Goal: Task Accomplishment & Management: Complete application form

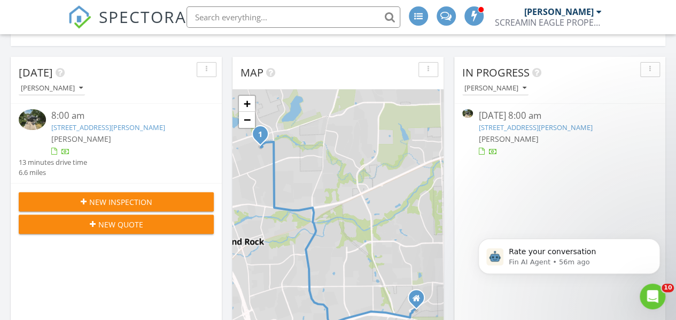
scroll to position [115, 0]
click at [107, 199] on span "New Inspection" at bounding box center [120, 201] width 63 height 11
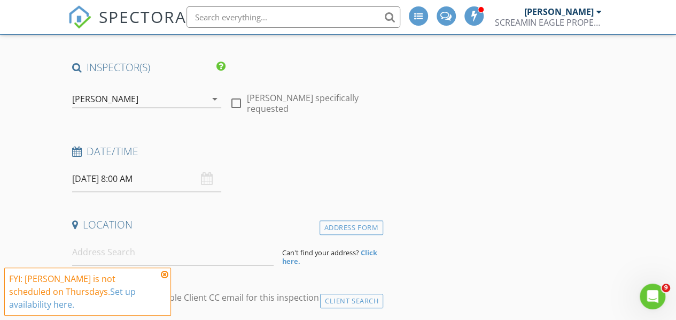
scroll to position [98, 0]
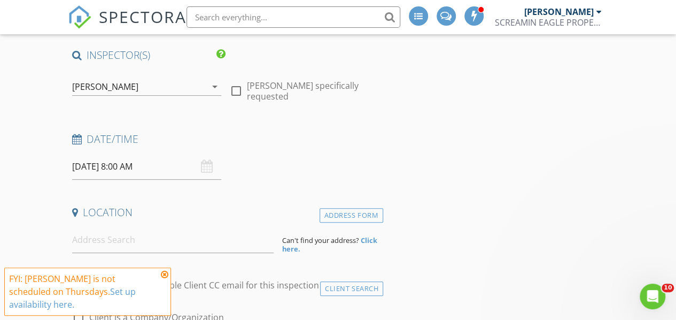
click at [203, 159] on div "08/28/2025 8:00 AM" at bounding box center [146, 166] width 149 height 26
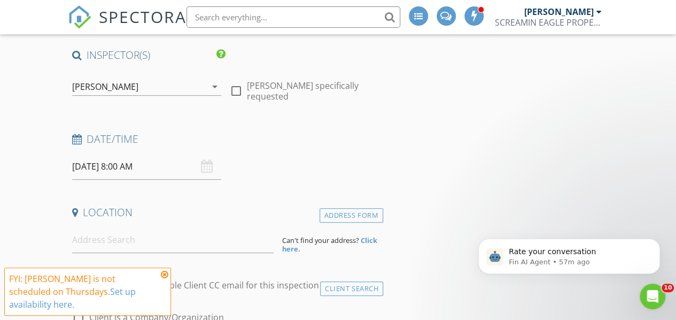
scroll to position [0, 0]
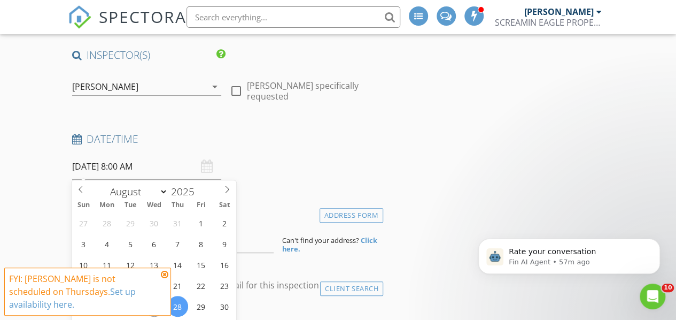
click at [93, 166] on input "08/28/2025 8:00 AM" at bounding box center [146, 166] width 149 height 26
type input "12"
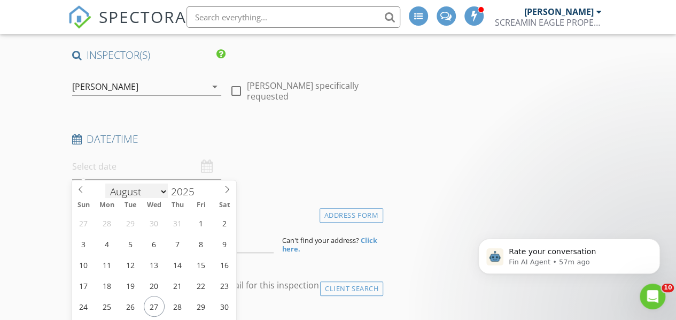
scroll to position [2, 0]
click at [162, 193] on select "January February March April May June July August September October November De…" at bounding box center [136, 190] width 63 height 16
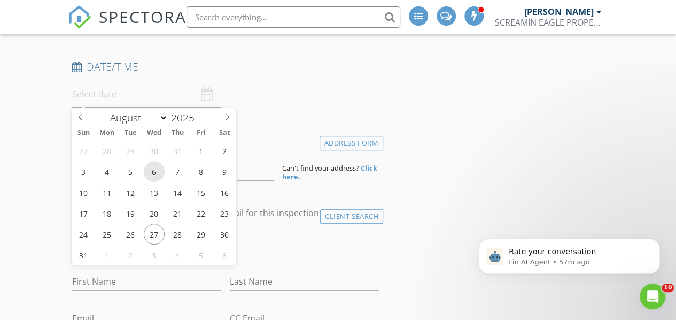
scroll to position [171, 0]
click at [160, 119] on select "January February March April May June July August September October November De…" at bounding box center [136, 117] width 63 height 16
select select "8"
click at [105, 109] on select "January February March April May June July August September October November De…" at bounding box center [136, 117] width 63 height 16
type input "09/01/2025 12:00 PM"
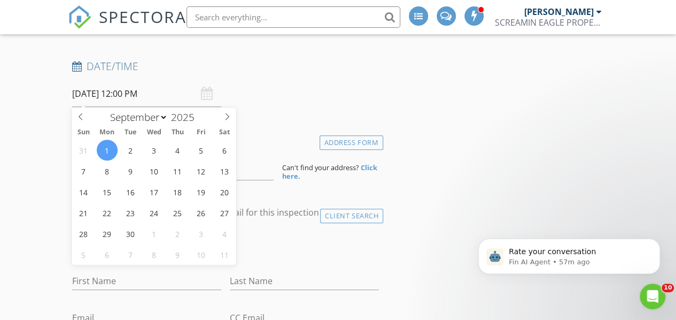
scroll to position [1, 0]
type input "08"
type input "09/01/2025 8:00 AM"
click at [221, 273] on span "PM" at bounding box center [221, 275] width 29 height 21
click at [295, 264] on div "Last Name" at bounding box center [305, 282] width 158 height 37
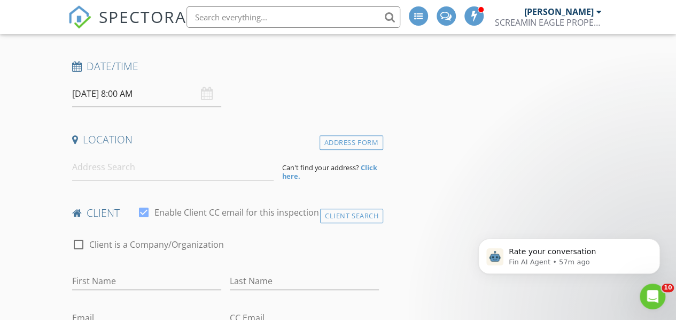
scroll to position [130, 0]
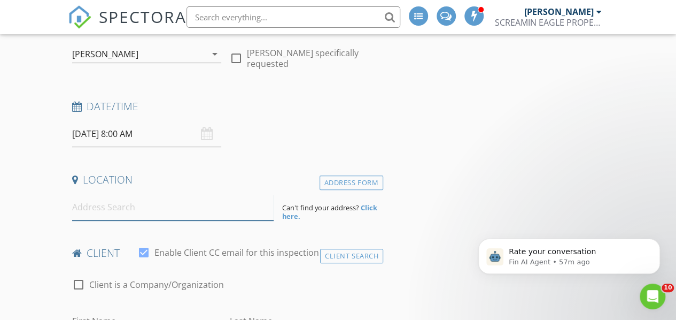
click at [174, 213] on input at bounding box center [173, 207] width 202 height 26
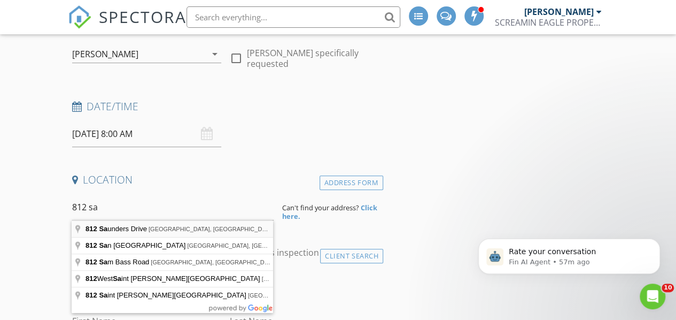
type input "812 Saunders Drive, Round Rock, TX, USA"
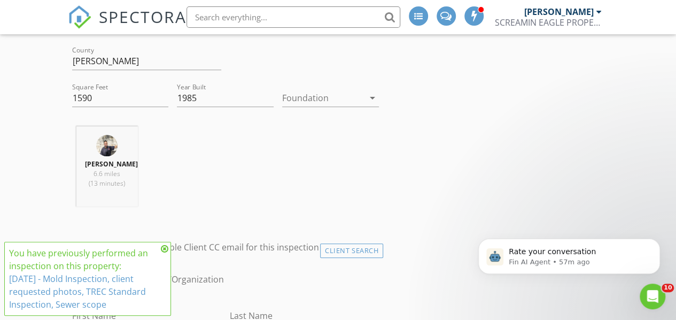
scroll to position [355, 0]
click at [167, 249] on icon at bounding box center [164, 248] width 7 height 9
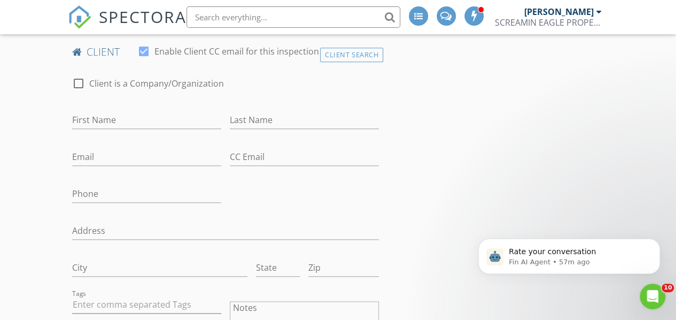
scroll to position [550, 0]
click at [132, 129] on input "First Name" at bounding box center [146, 121] width 149 height 18
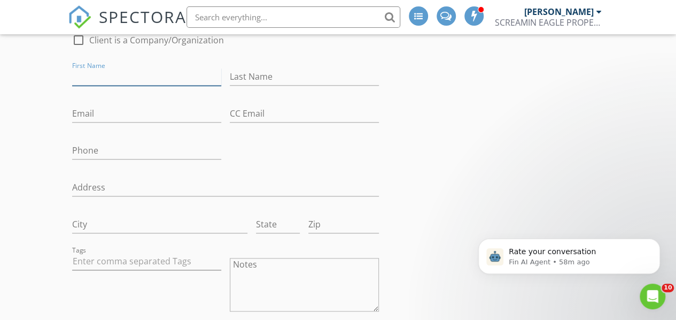
scroll to position [590, 0]
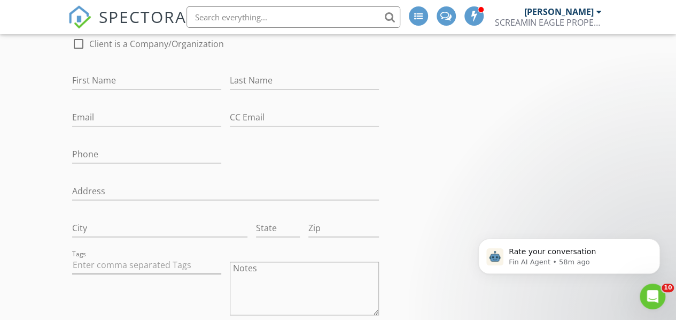
click at [234, 100] on div at bounding box center [304, 97] width 149 height 6
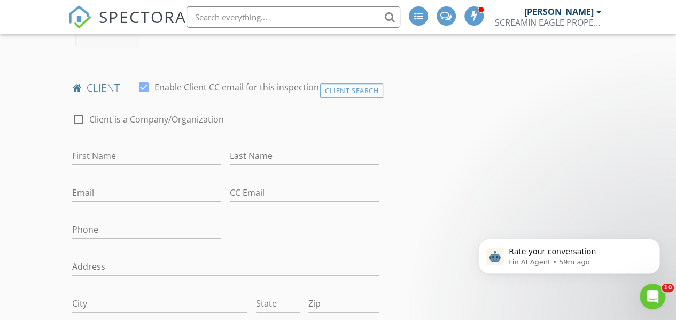
scroll to position [515, 0]
click at [76, 128] on div at bounding box center [79, 119] width 18 height 18
click at [76, 127] on div at bounding box center [79, 119] width 18 height 18
checkbox input "false"
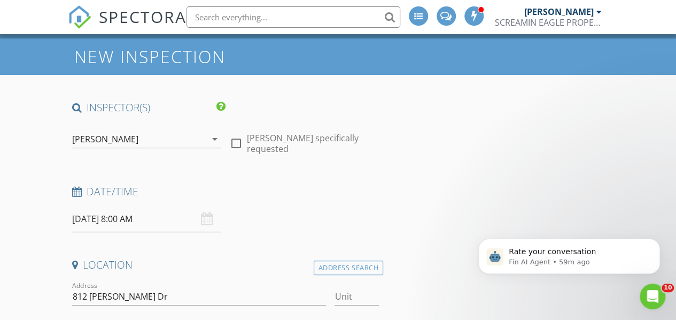
scroll to position [0, 0]
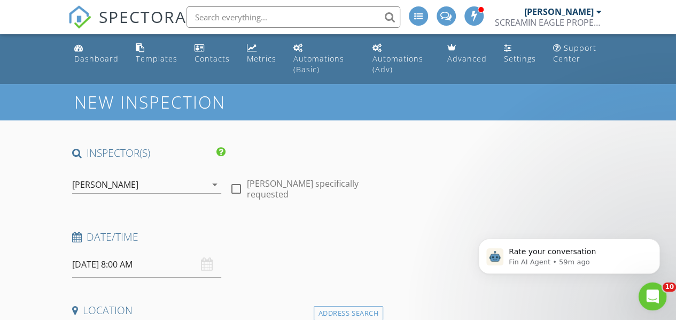
click at [638, 297] on div "Open Intercom Messenger" at bounding box center [651, 294] width 35 height 35
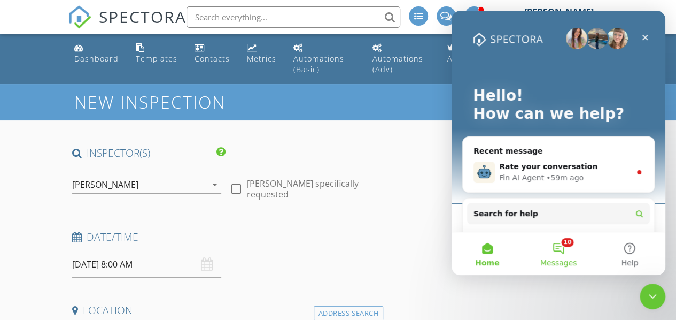
click at [575, 251] on button "10 Messages" at bounding box center [558, 253] width 71 height 43
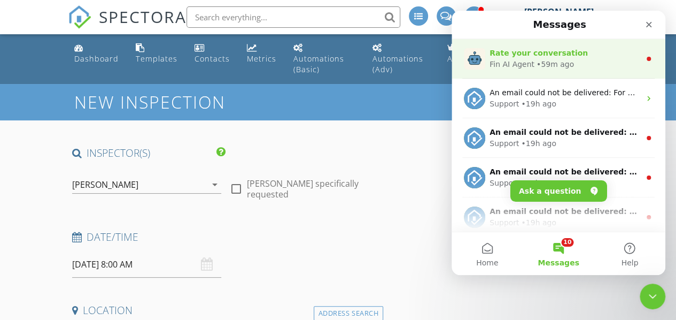
click at [538, 69] on div "• 59m ago" at bounding box center [555, 64] width 37 height 11
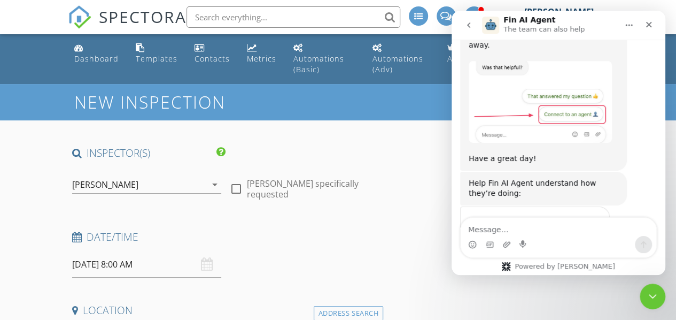
scroll to position [604, 0]
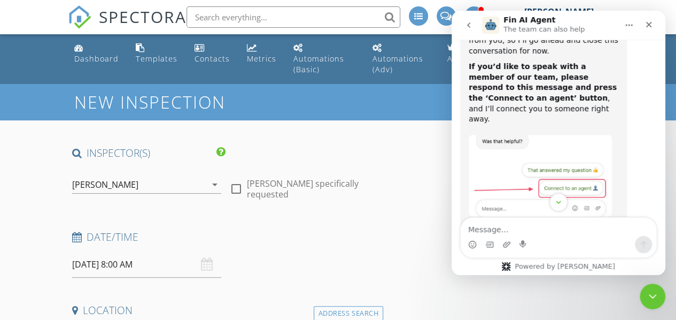
click at [538, 248] on div "Intercom messenger" at bounding box center [559, 244] width 196 height 17
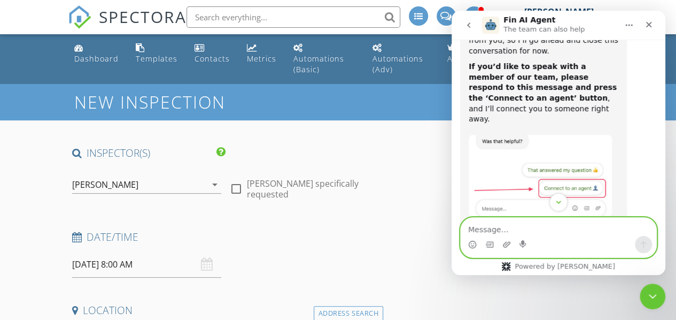
click at [538, 229] on textarea "Message…" at bounding box center [559, 227] width 196 height 18
click at [522, 229] on textarea "how can i send a payment to someone" at bounding box center [559, 227] width 196 height 18
click at [555, 229] on textarea "how can i send a payment to someone" at bounding box center [559, 227] width 196 height 18
click at [621, 236] on textarea "how can i send a payment invoice to someone" at bounding box center [559, 227] width 196 height 18
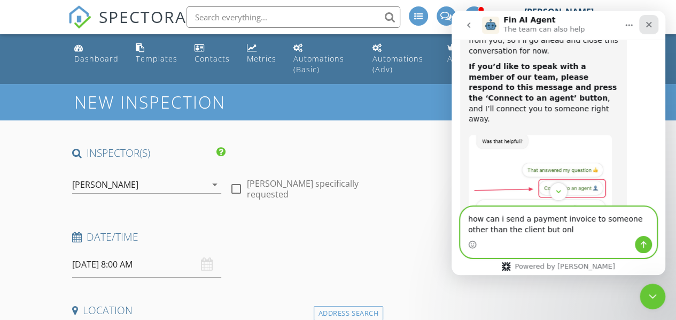
type textarea "how can i send a payment invoice to someone other than the client but onl"
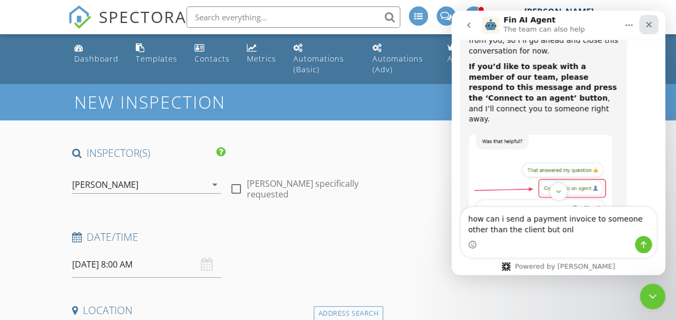
click at [652, 25] on icon "Close" at bounding box center [649, 24] width 9 height 9
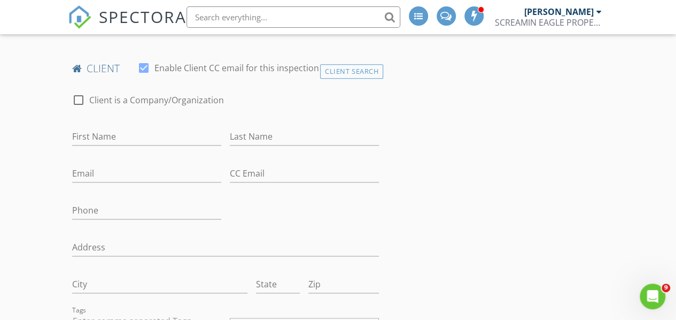
scroll to position [535, 0]
click at [131, 141] on input "First Name" at bounding box center [146, 135] width 149 height 18
type input "jamie"
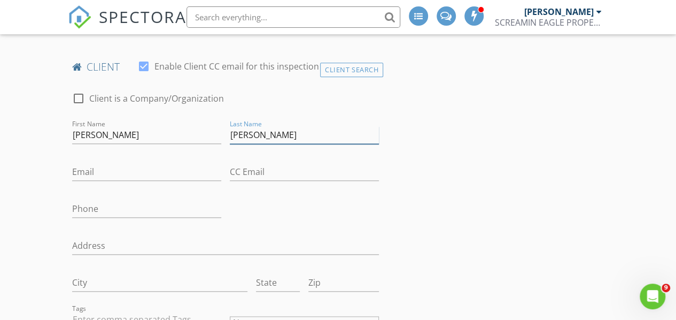
type input "edelen"
click at [113, 181] on input "Email" at bounding box center [146, 172] width 149 height 18
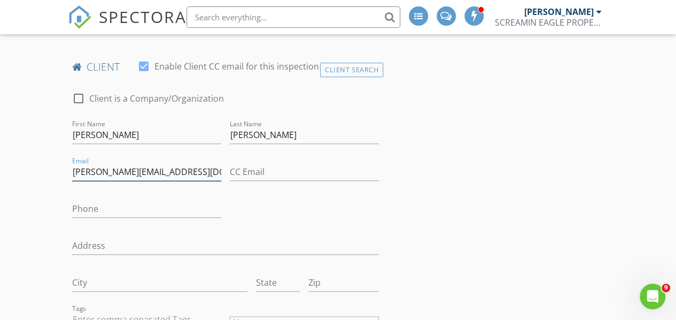
type input "jamie.edelen89@gmail.com"
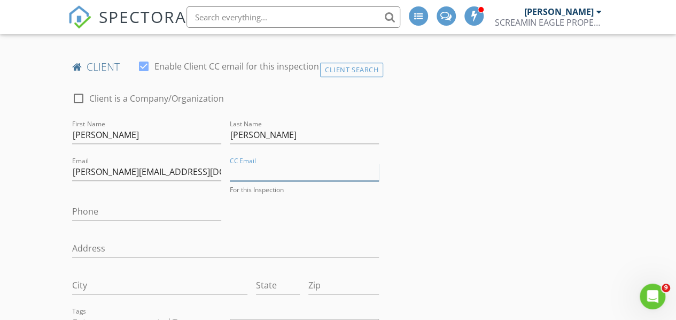
click at [232, 177] on input "CC Email" at bounding box center [304, 172] width 149 height 18
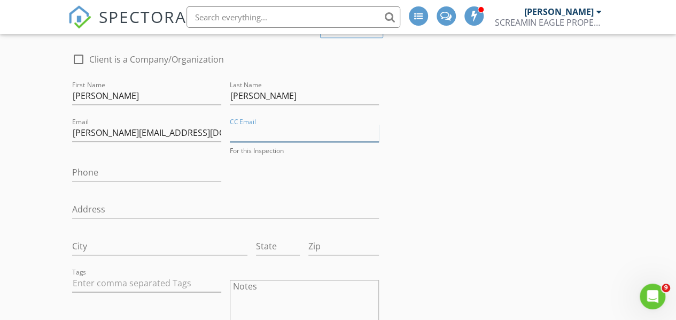
scroll to position [581, 0]
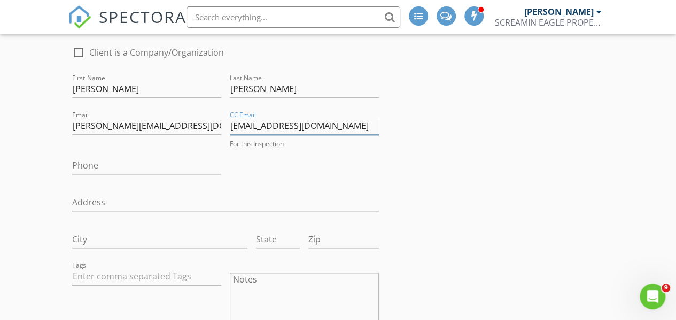
type input "jefftouth1999@gmail.com"
click at [382, 180] on div "check_box_outline_blank Client is a Company/Organization First Name jamie Last …" at bounding box center [225, 229] width 315 height 388
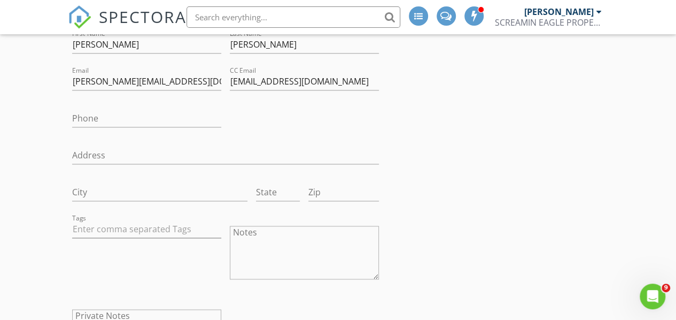
scroll to position [630, 0]
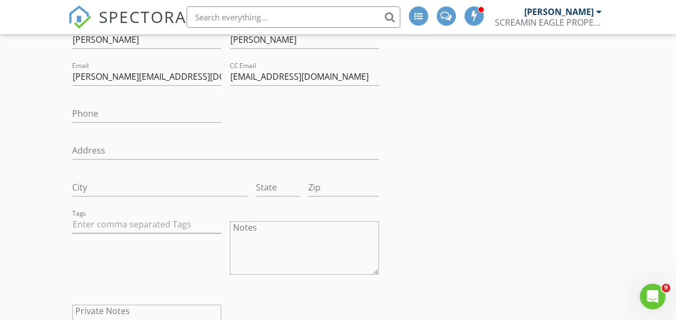
click at [170, 112] on div "Phone" at bounding box center [146, 115] width 149 height 35
click at [133, 122] on input "Phone" at bounding box center [146, 114] width 149 height 18
click at [265, 132] on div "check_box_outline_blank Client is a Company/Organization First Name jamie Last …" at bounding box center [225, 180] width 315 height 388
click at [142, 156] on input "Address" at bounding box center [225, 151] width 307 height 18
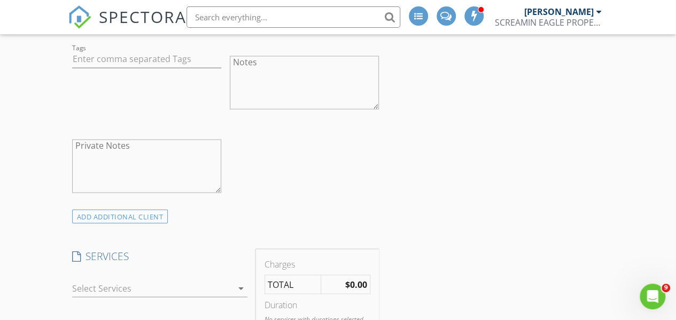
scroll to position [798, 0]
click at [287, 89] on textarea "Notes" at bounding box center [304, 79] width 149 height 53
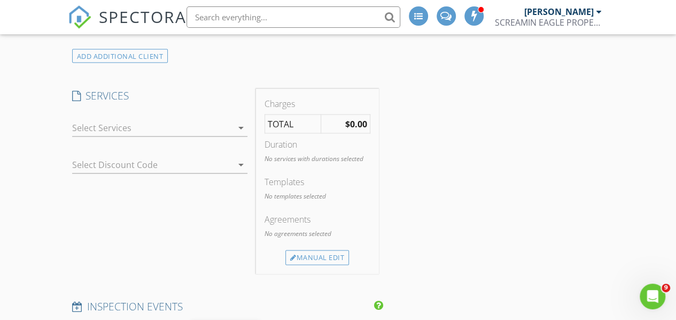
scroll to position [956, 0]
click at [203, 134] on div at bounding box center [152, 126] width 160 height 17
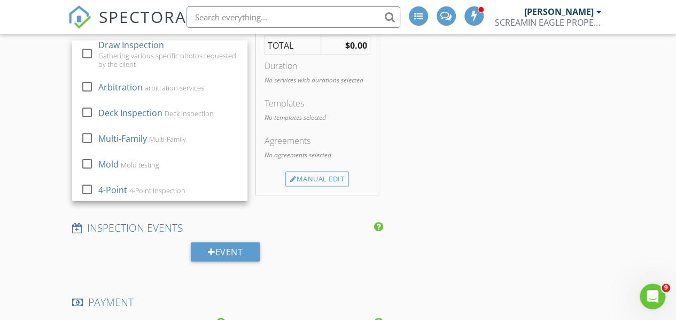
scroll to position [0, 0]
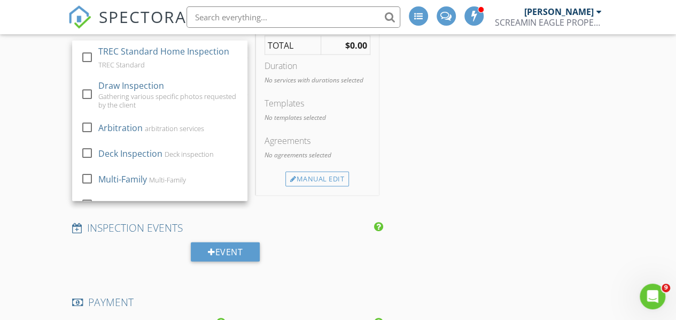
click at [300, 210] on div "INSPECTOR(S) check_box Robby Sanchez PRIMARY Robby Sanchez arrow_drop_down chec…" at bounding box center [225, 109] width 315 height 1994
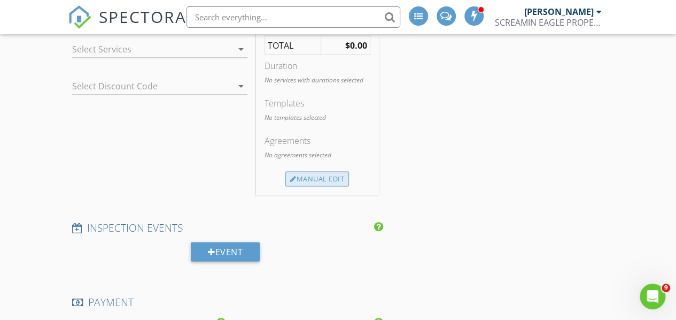
click at [313, 187] on div "Manual Edit" at bounding box center [317, 179] width 64 height 15
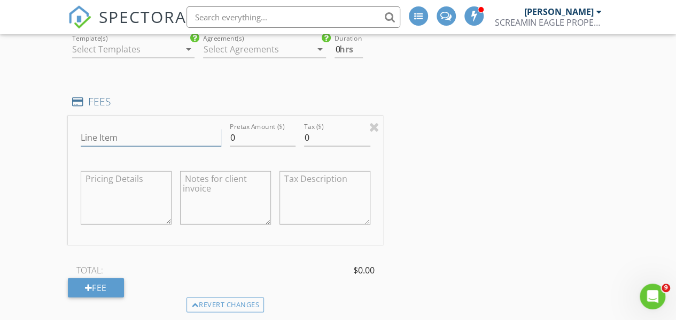
click at [137, 140] on input "Line Item" at bounding box center [151, 138] width 141 height 18
type input "200"
click at [229, 171] on div at bounding box center [225, 199] width 91 height 81
click at [259, 143] on input "0" at bounding box center [263, 138] width 66 height 18
click at [293, 138] on input "0.01" at bounding box center [263, 138] width 66 height 18
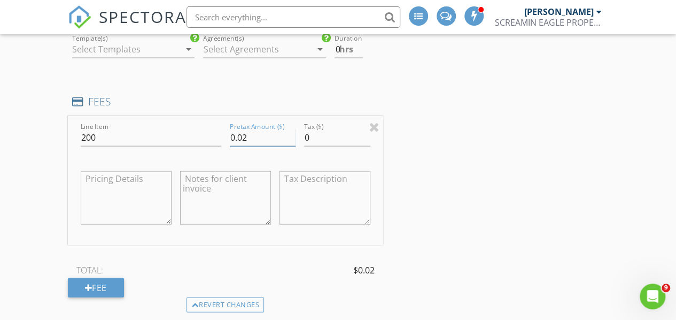
click at [293, 138] on input "0.02" at bounding box center [263, 138] width 66 height 18
click at [291, 146] on input "0.01" at bounding box center [263, 138] width 66 height 18
type input "0"
click at [291, 146] on input "0" at bounding box center [263, 138] width 66 height 18
click at [269, 157] on div at bounding box center [263, 154] width 66 height 6
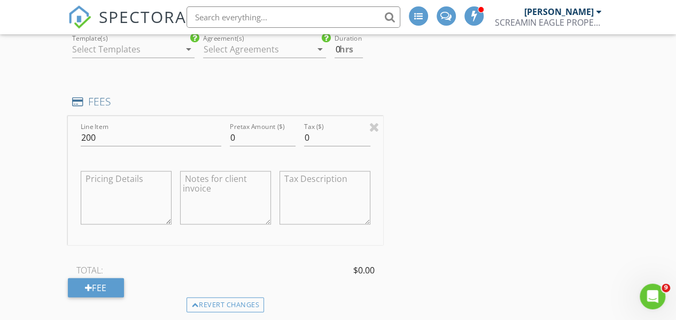
click at [132, 203] on textarea at bounding box center [126, 197] width 91 height 53
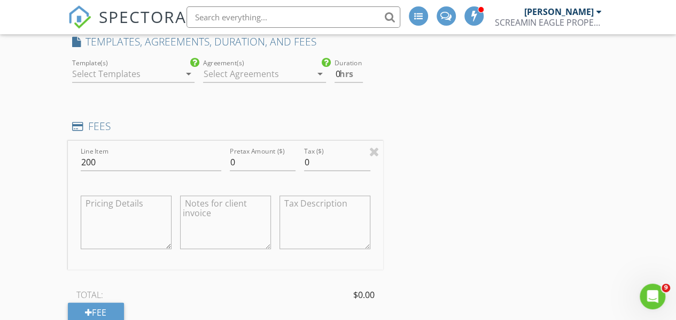
scroll to position [1008, 0]
click at [373, 159] on div at bounding box center [374, 152] width 10 height 13
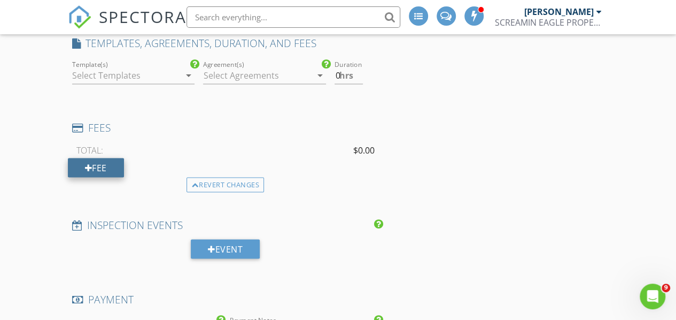
click at [95, 176] on div "Fee" at bounding box center [96, 167] width 56 height 19
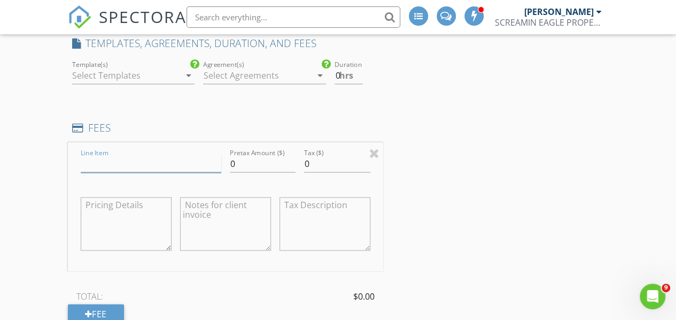
click at [123, 169] on input "Line Item" at bounding box center [151, 164] width 141 height 18
click at [651, 288] on icon "Open Intercom Messenger" at bounding box center [652, 295] width 18 height 18
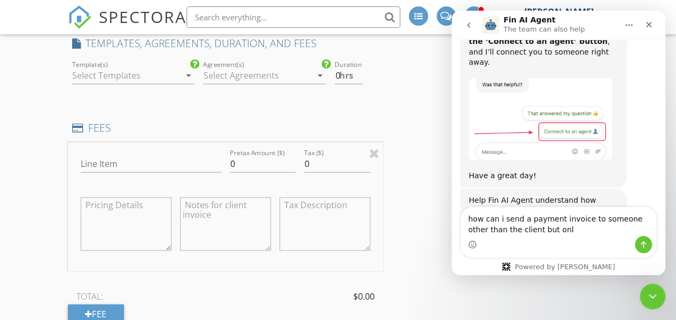
scroll to position [689, 0]
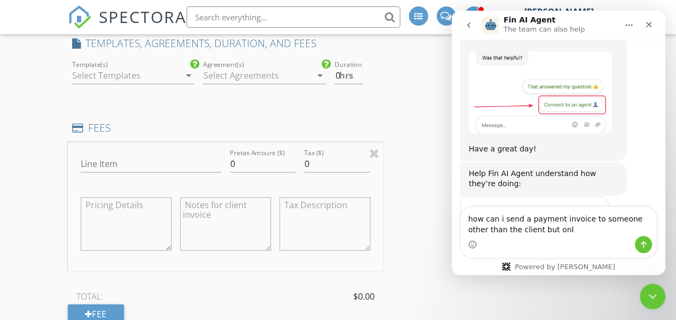
drag, startPoint x: 552, startPoint y: 230, endPoint x: 413, endPoint y: 210, distance: 139.9
click html "Fin AI Agent The team can also help Hi there! I'm here to help answer your ques…"
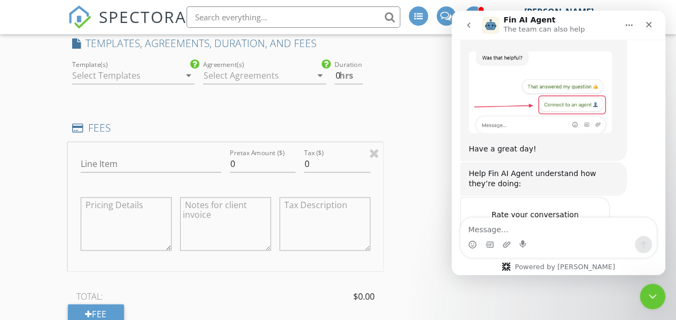
scroll to position [678, 0]
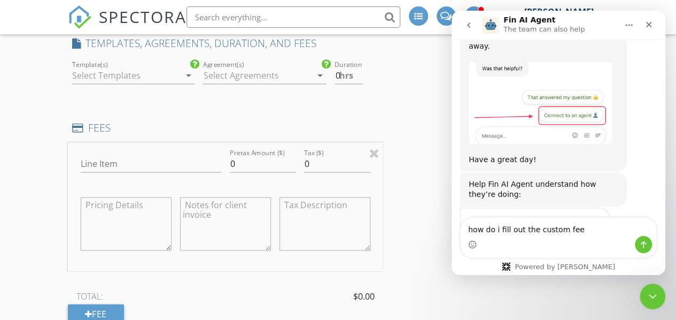
type textarea "how do i fill out the custom fee ?"
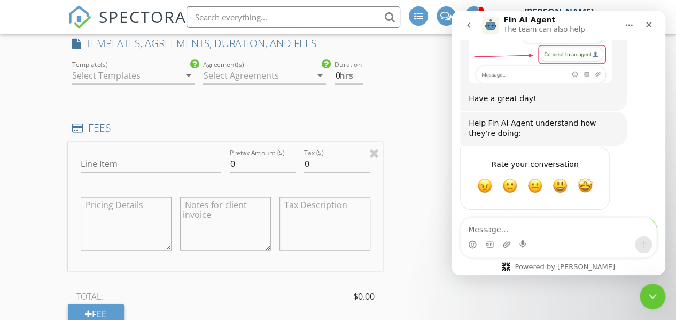
scroll to position [745, 0]
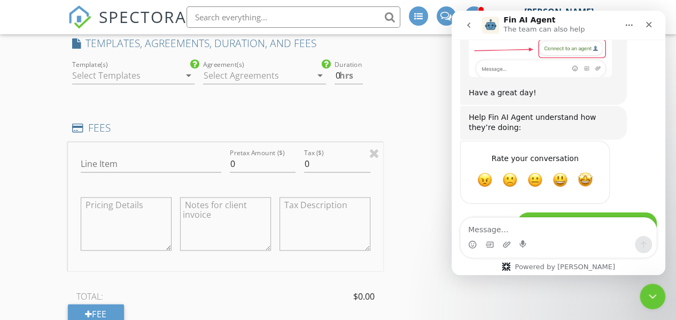
click at [511, 232] on textarea "Message…" at bounding box center [559, 227] width 196 height 18
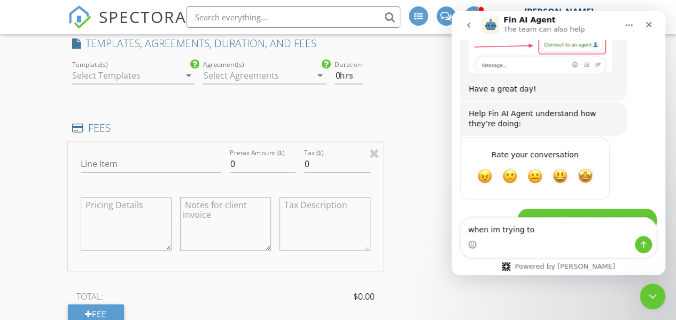
type textarea "when im trying to"
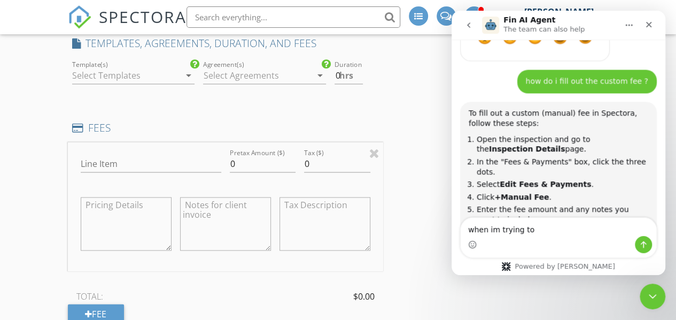
scroll to position [0, 0]
drag, startPoint x: 533, startPoint y: 232, endPoint x: 415, endPoint y: 235, distance: 118.2
click html "Fin AI Agent The team can also help Hi there! I'm here to help answer your ques…"
type textarea "what do i put in the line item spav=ce?"
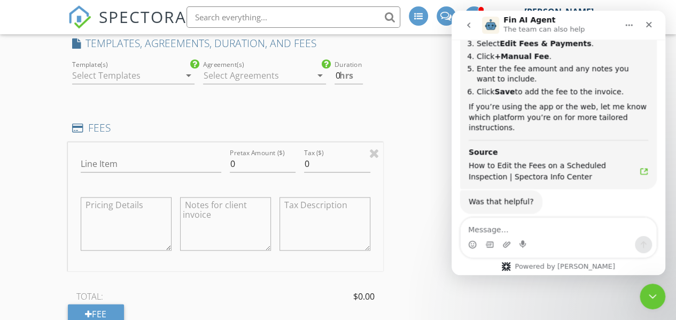
scroll to position [1028, 0]
type textarea "space?"
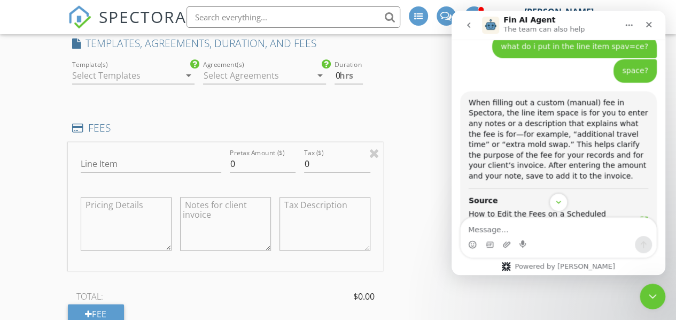
scroll to position [1226, 0]
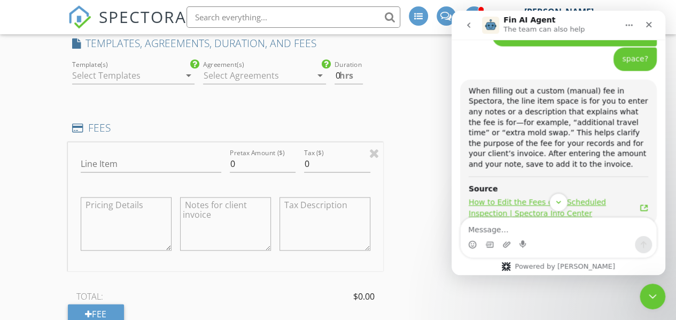
click at [513, 197] on span "How to Edit the Fees on a Scheduled Inspection | Spectora Info Center" at bounding box center [554, 208] width 171 height 22
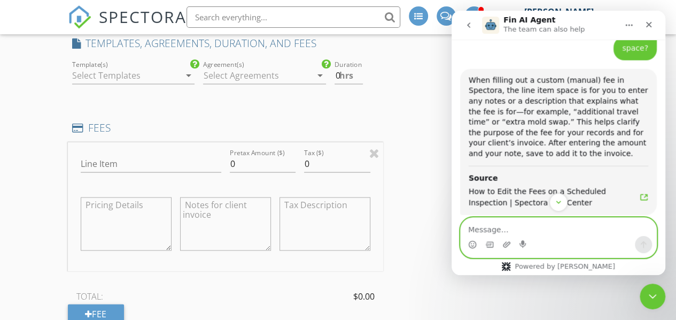
click at [511, 234] on textarea "Message…" at bounding box center [559, 227] width 196 height 18
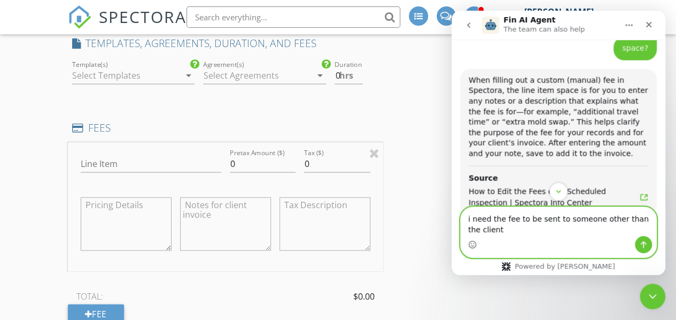
type textarea "i need the fee to be sent to someone other than the client"
click at [645, 243] on icon "Send a message…" at bounding box center [644, 244] width 6 height 7
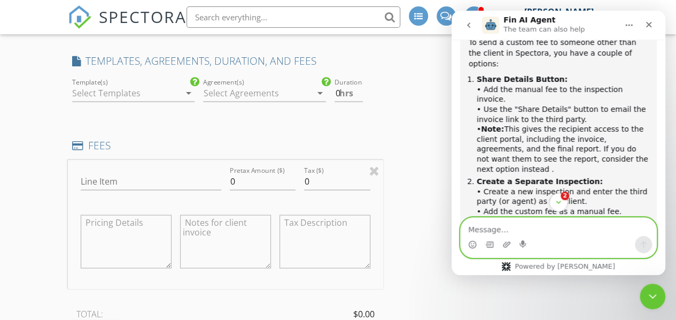
scroll to position [990, 0]
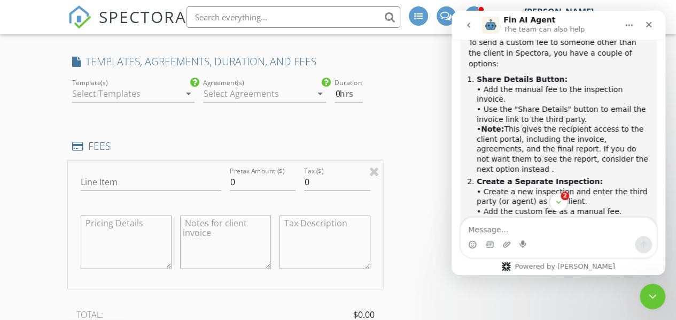
click at [168, 99] on div at bounding box center [126, 92] width 108 height 17
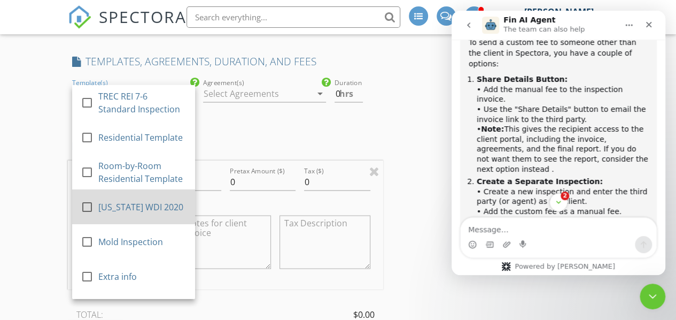
scroll to position [127, 0]
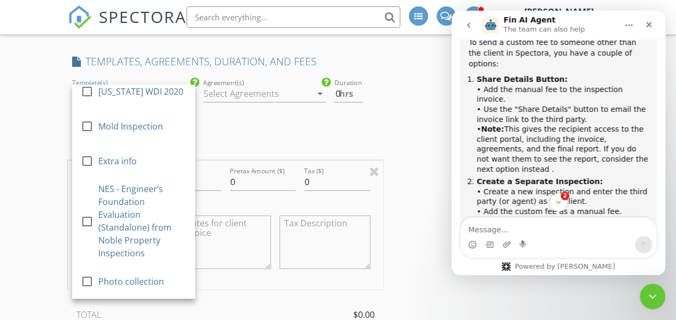
click at [27, 128] on div "New Inspection INSPECTOR(S) check_box Robby Sanchez PRIMARY Robby Sanchez arrow…" at bounding box center [338, 224] width 676 height 2261
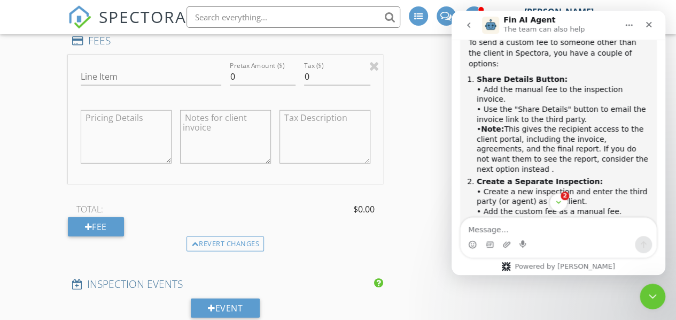
scroll to position [1206, 0]
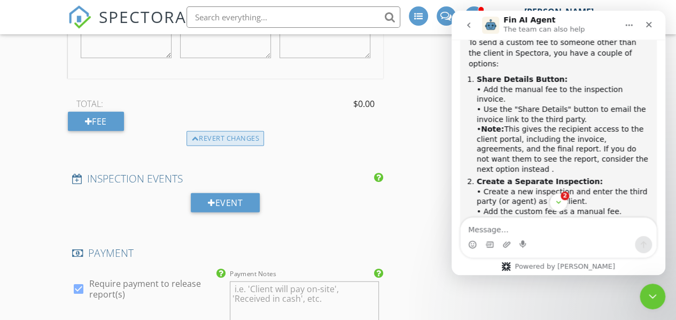
click at [215, 146] on div "Revert changes" at bounding box center [226, 138] width 78 height 15
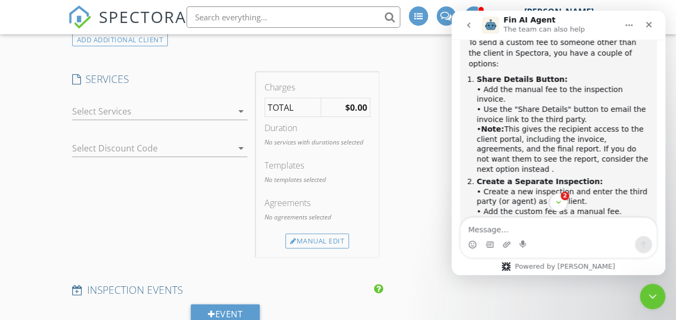
scroll to position [972, 0]
click at [233, 118] on div "arrow_drop_down" at bounding box center [240, 111] width 15 height 13
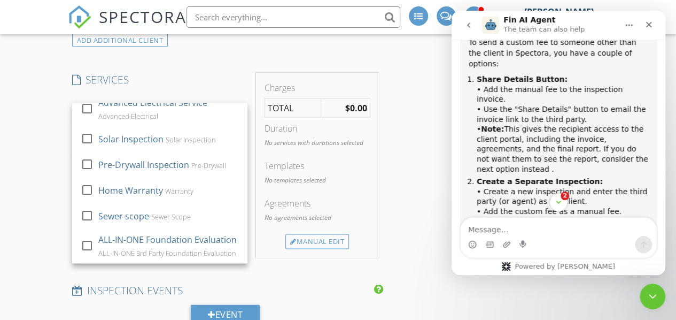
scroll to position [0, 0]
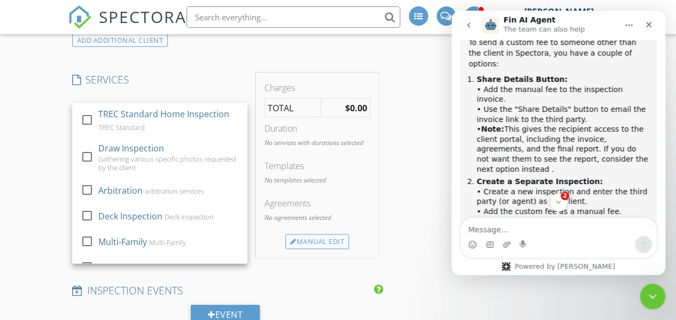
click at [203, 61] on div "INSPECTOR(S) check_box Robby Sanchez PRIMARY Robby Sanchez arrow_drop_down chec…" at bounding box center [225, 171] width 315 height 1994
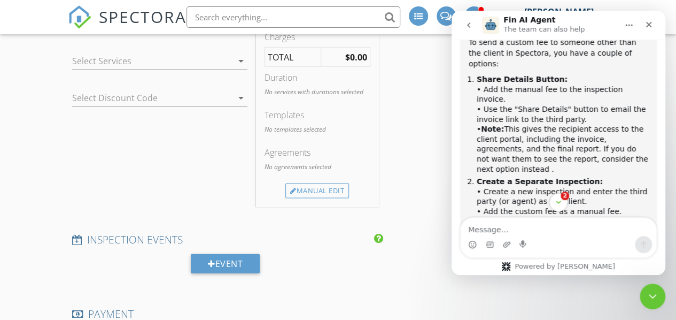
scroll to position [1023, 0]
click at [345, 60] on strong "$0.00" at bounding box center [356, 57] width 22 height 12
click at [310, 194] on div "Manual Edit" at bounding box center [317, 190] width 64 height 15
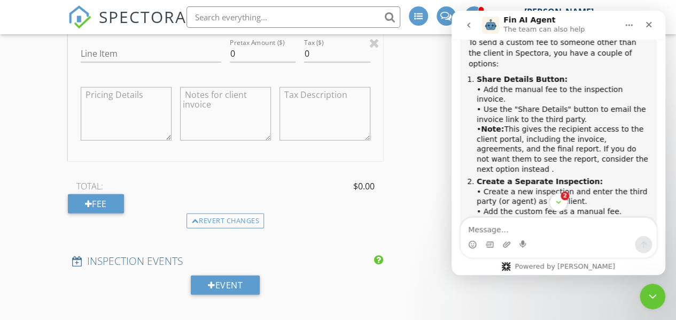
scroll to position [1118, 0]
click at [105, 209] on div "Fee" at bounding box center [96, 203] width 56 height 19
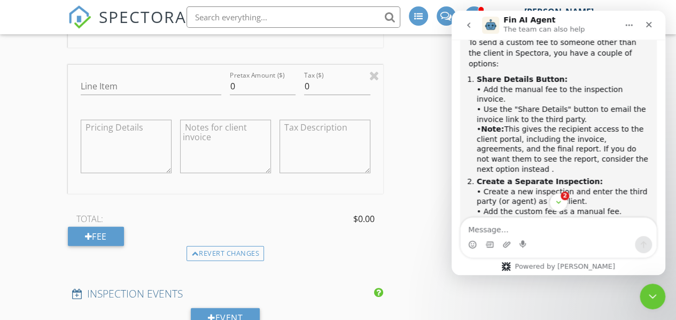
scroll to position [1233, 0]
click at [375, 80] on div at bounding box center [374, 73] width 10 height 13
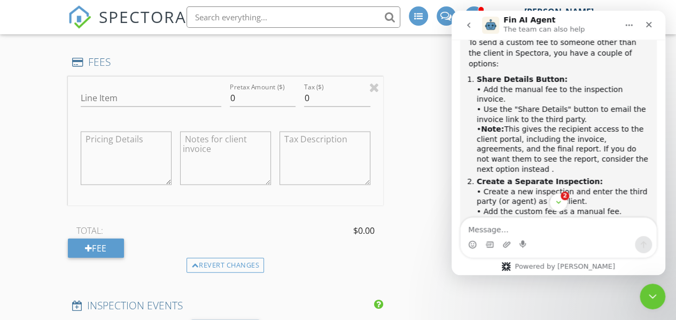
scroll to position [1052, 0]
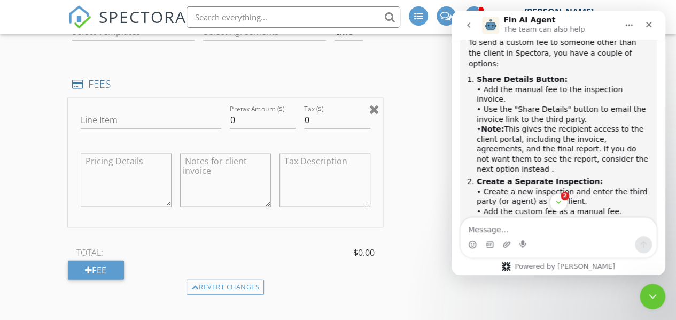
click at [376, 115] on div at bounding box center [374, 109] width 10 height 13
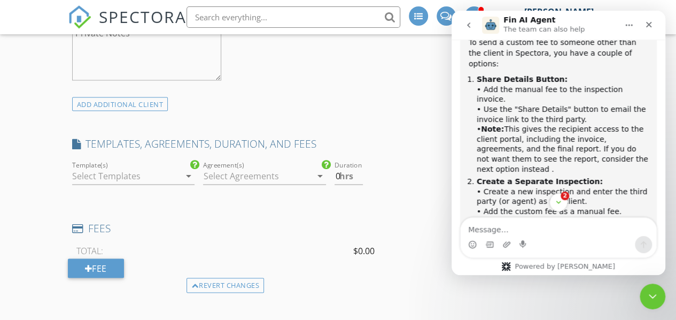
scroll to position [907, 0]
click at [118, 184] on div at bounding box center [126, 175] width 108 height 17
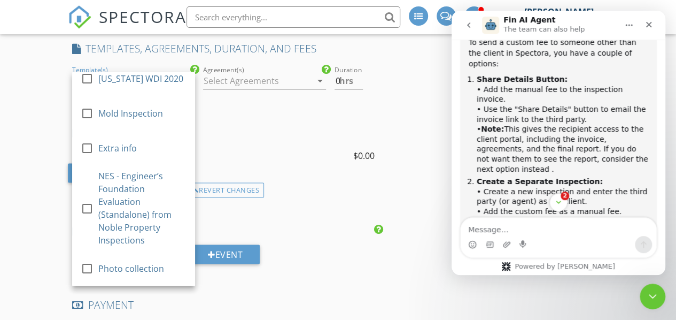
scroll to position [1031, 0]
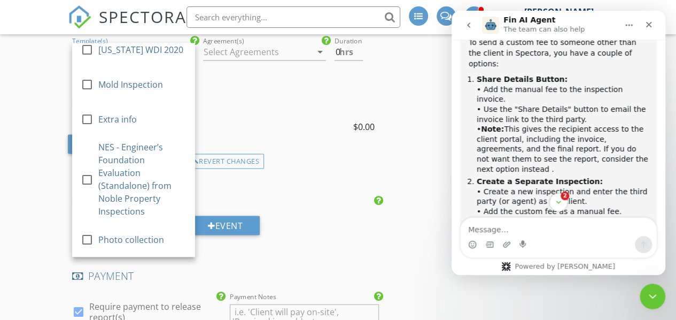
click at [242, 119] on div "FEES" at bounding box center [225, 107] width 315 height 21
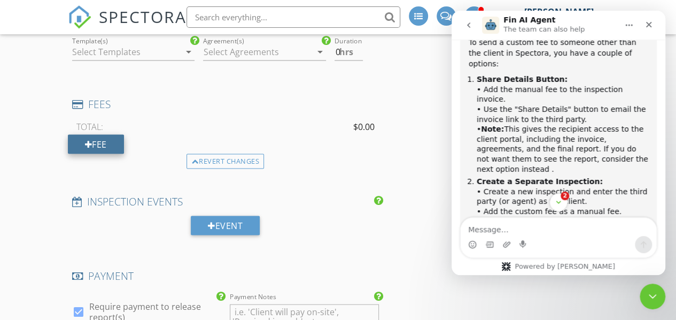
click at [95, 146] on div "Fee" at bounding box center [96, 144] width 56 height 19
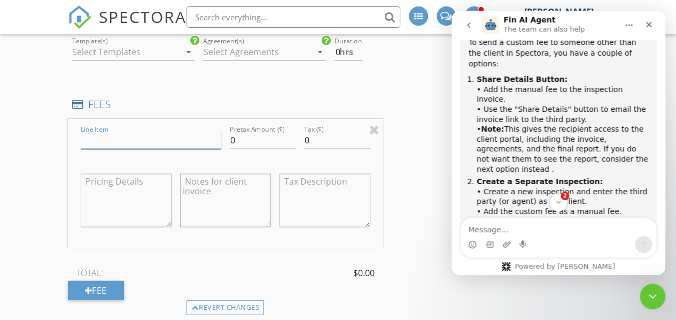
click at [104, 146] on input "Line Item" at bounding box center [151, 141] width 141 height 18
click at [188, 111] on h4 "FEES" at bounding box center [225, 104] width 307 height 14
click at [109, 149] on input "re-insoection" at bounding box center [151, 141] width 141 height 18
type input "re-inspection"
click at [259, 147] on input "0" at bounding box center [263, 141] width 66 height 18
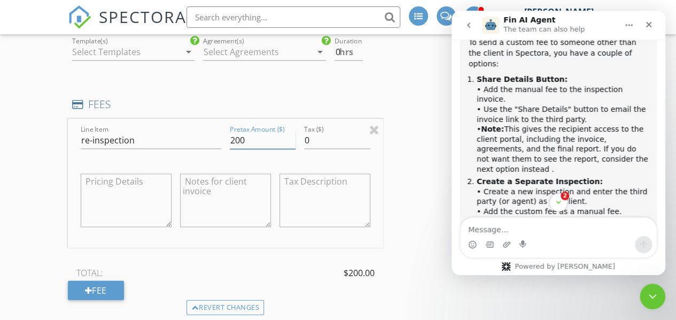
type input "200"
click at [314, 148] on input "0" at bounding box center [337, 141] width 66 height 18
click at [366, 145] on input "0.01" at bounding box center [337, 141] width 66 height 18
click at [366, 145] on input "0.02" at bounding box center [337, 141] width 66 height 18
click at [366, 145] on input "0.03" at bounding box center [337, 141] width 66 height 18
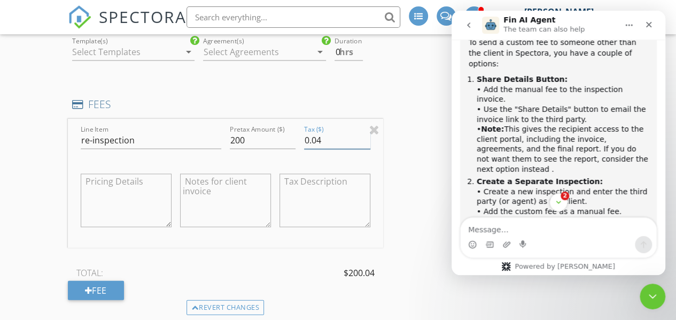
click at [366, 145] on input "0.04" at bounding box center [337, 141] width 66 height 18
click at [366, 145] on input "0.05" at bounding box center [337, 141] width 66 height 18
click at [365, 149] on input "0.04" at bounding box center [337, 141] width 66 height 18
click at [365, 149] on input "0.03" at bounding box center [337, 141] width 66 height 18
click at [365, 149] on input "0.02" at bounding box center [337, 141] width 66 height 18
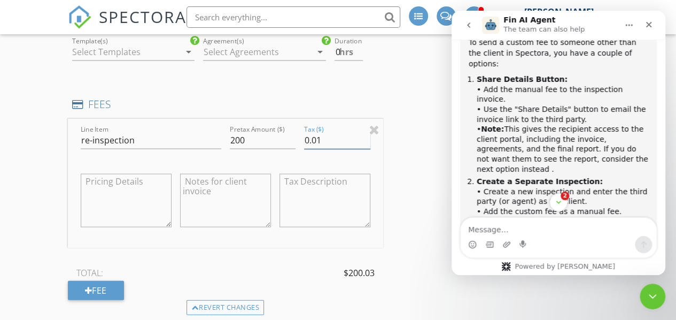
click at [365, 149] on input "0.01" at bounding box center [337, 141] width 66 height 18
type input "0"
click at [365, 149] on input "0" at bounding box center [337, 141] width 66 height 18
click at [191, 212] on textarea at bounding box center [225, 200] width 91 height 53
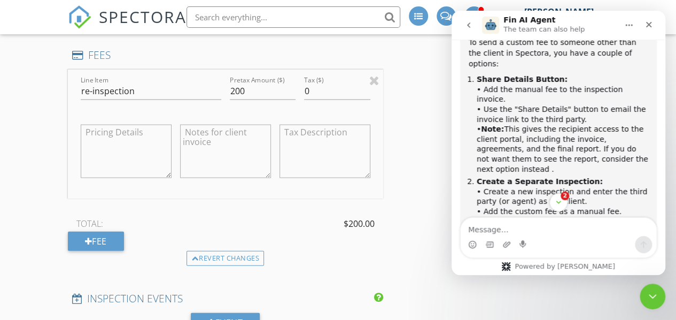
scroll to position [1082, 0]
click at [133, 129] on div at bounding box center [126, 150] width 91 height 64
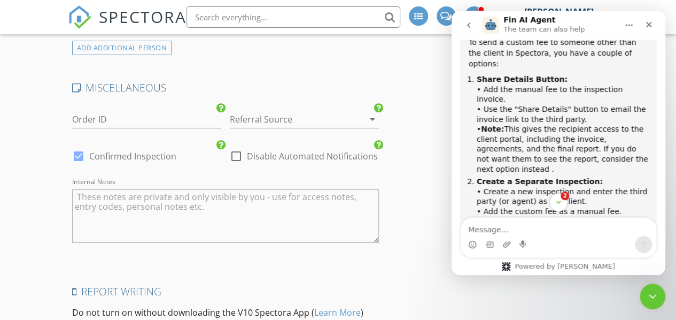
scroll to position [1796, 0]
click at [311, 54] on div "ADD ADDITIONAL PERSON" at bounding box center [225, 47] width 315 height 14
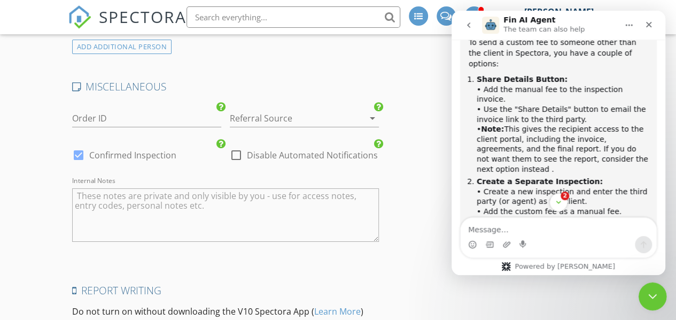
click at [653, 294] on icon "Close Intercom Messenger" at bounding box center [651, 294] width 13 height 13
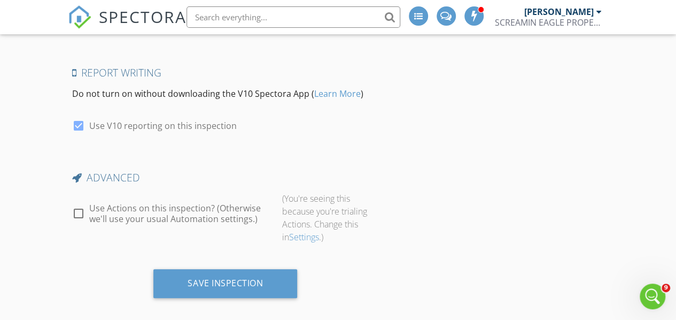
scroll to position [2030, 0]
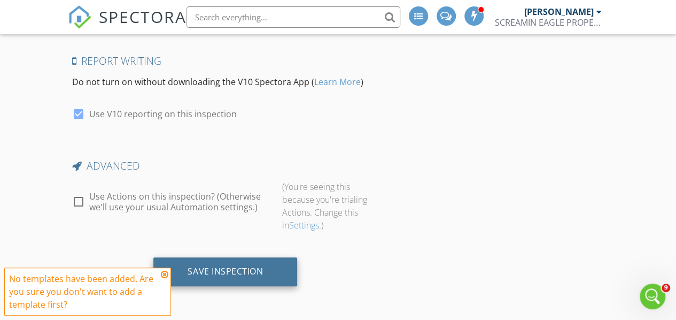
click at [207, 275] on div "Save Inspection" at bounding box center [225, 271] width 75 height 11
